Goal: Find contact information: Find contact information

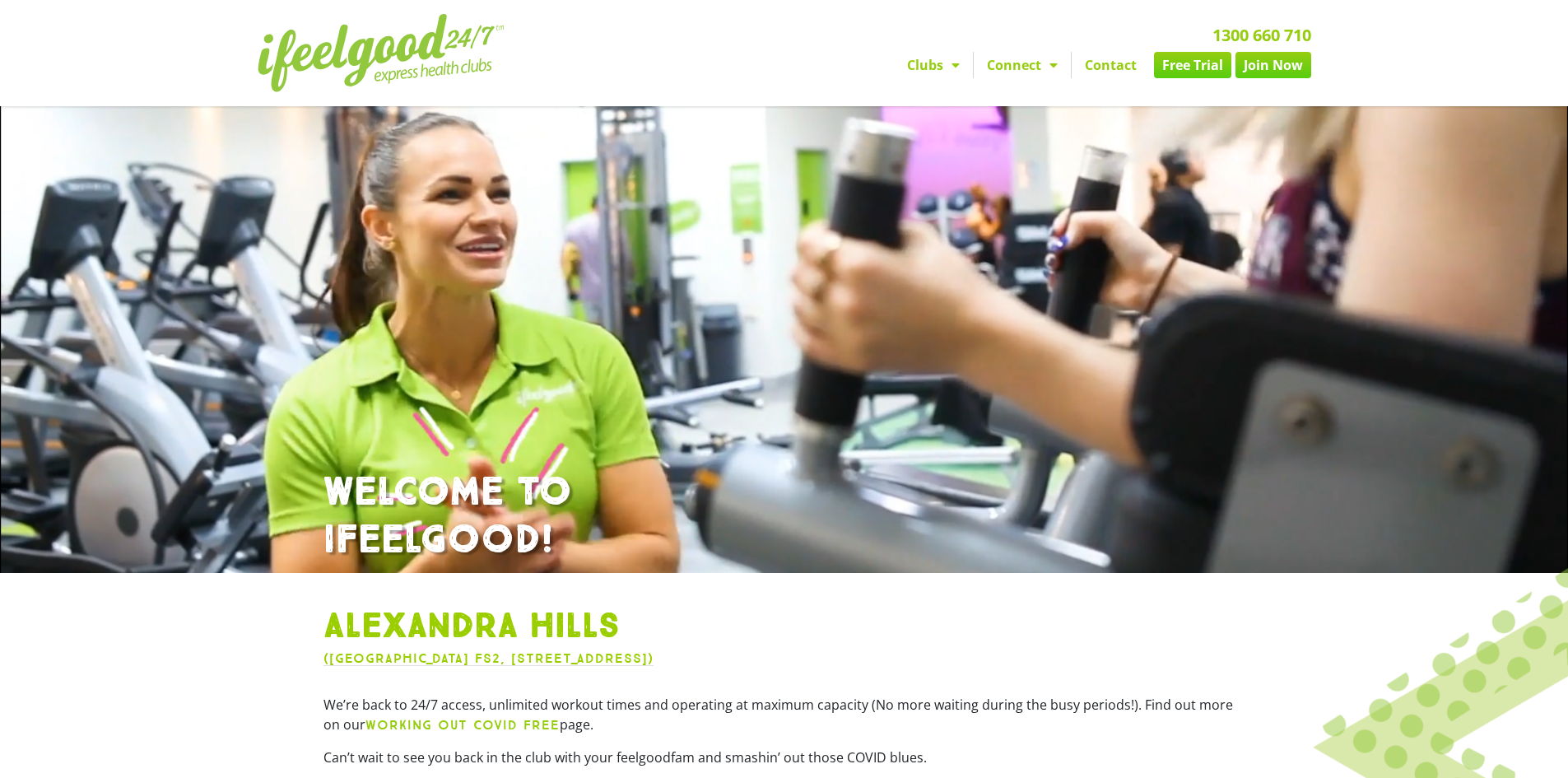
click at [1116, 66] on link "Contact" at bounding box center [1111, 65] width 78 height 27
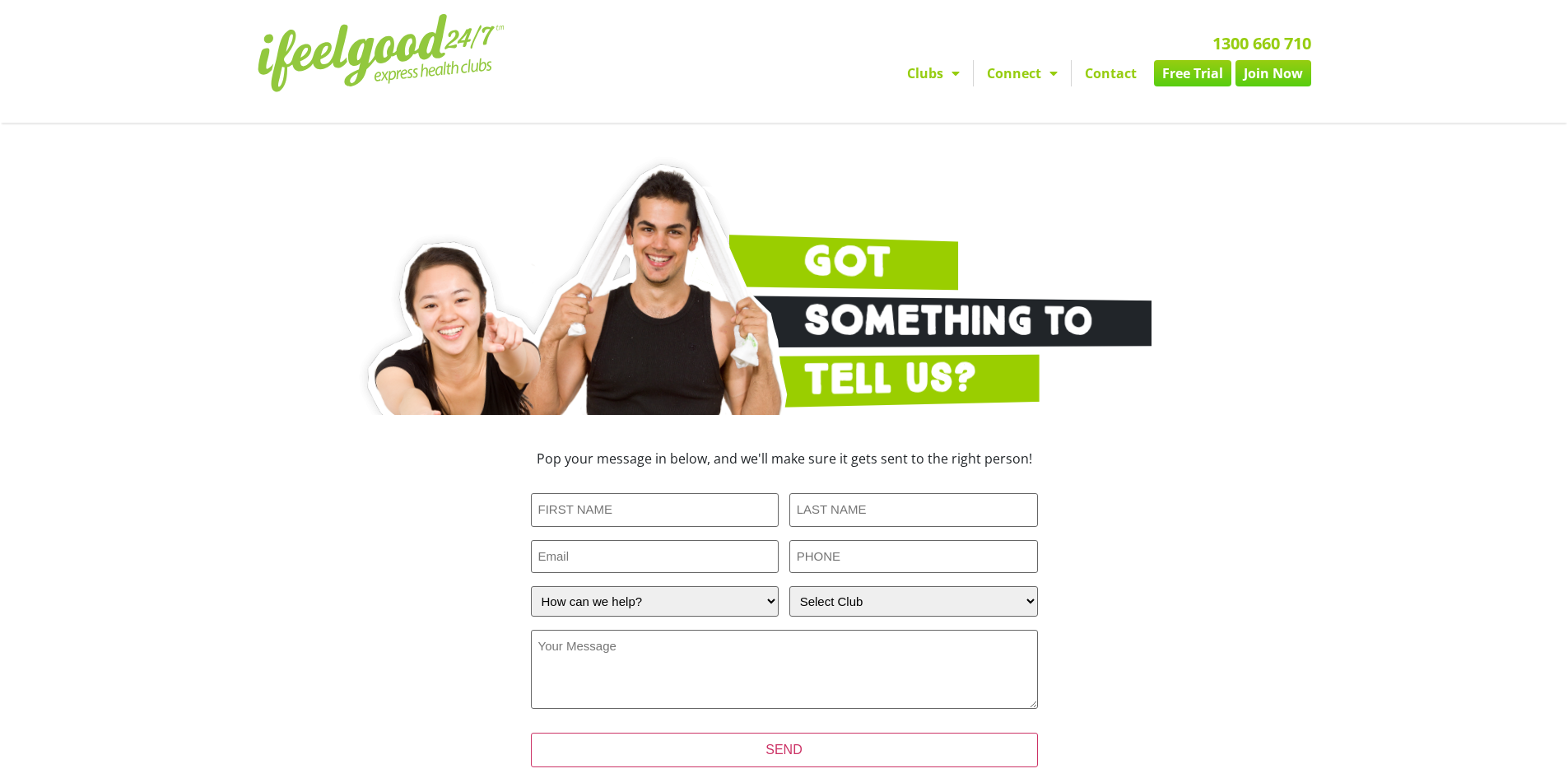
click at [949, 76] on span "Menu" at bounding box center [952, 73] width 17 height 30
click at [955, 66] on span "Menu" at bounding box center [952, 73] width 17 height 30
